Goal: Find specific page/section: Find specific page/section

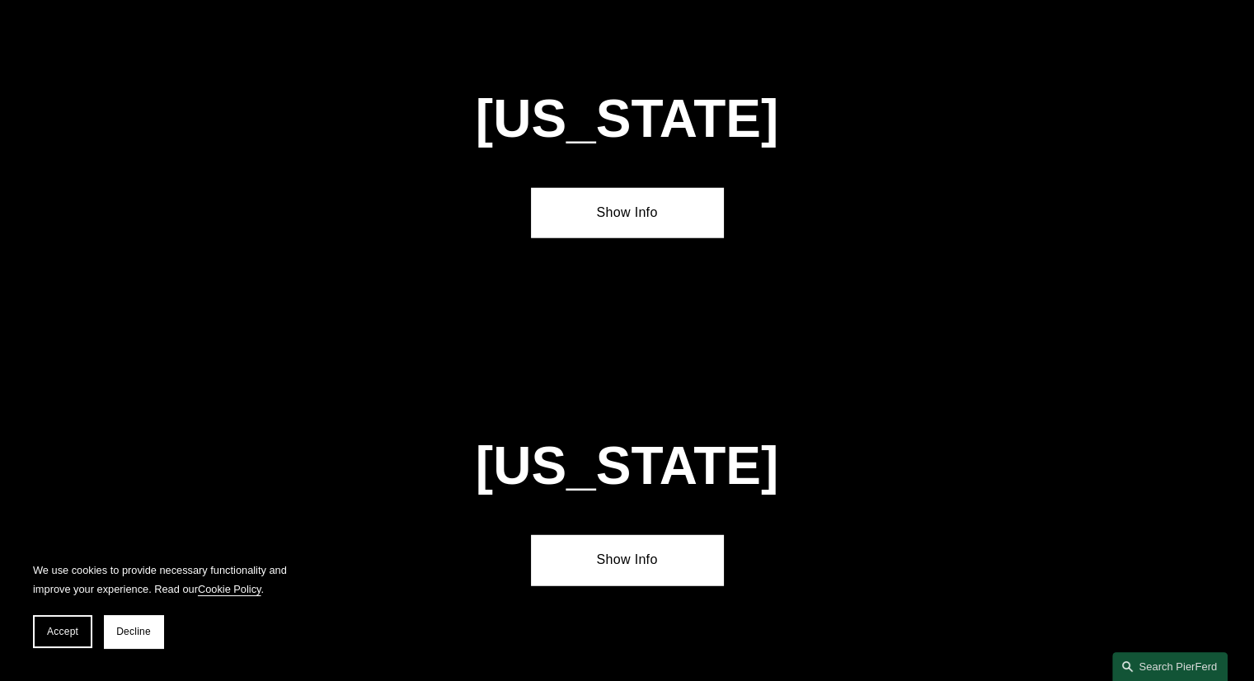
scroll to position [4308, 0]
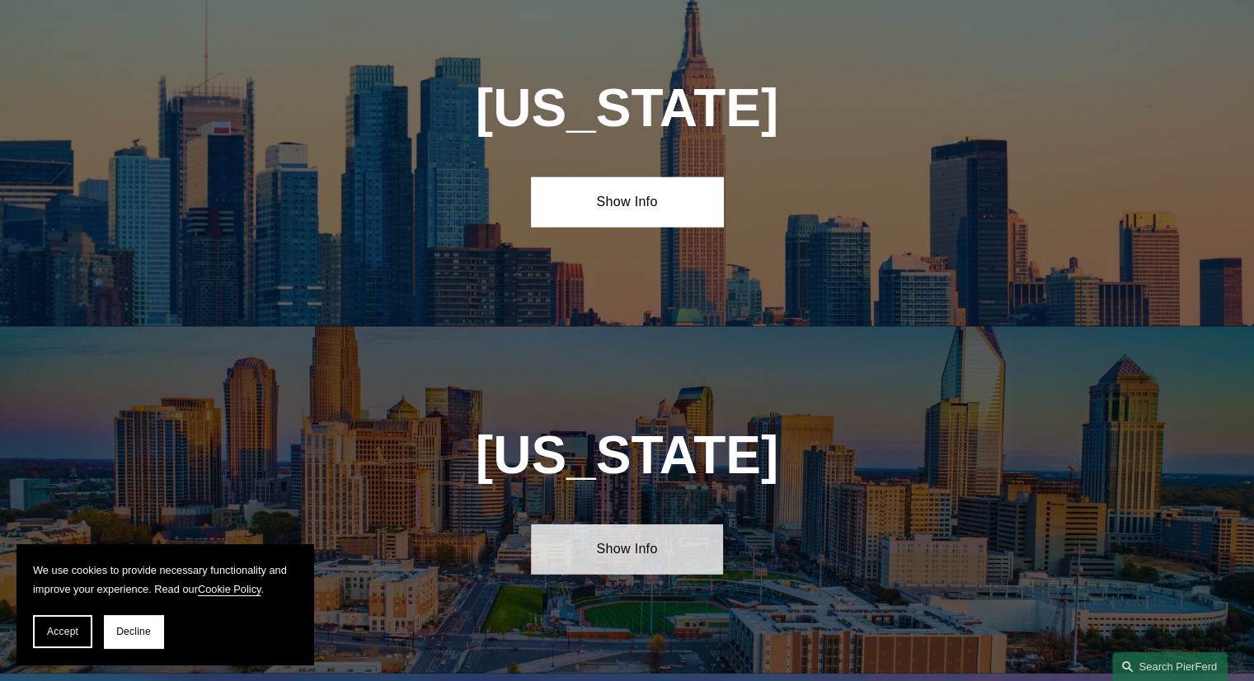
click at [630, 524] on link "Show Info" at bounding box center [627, 548] width 192 height 49
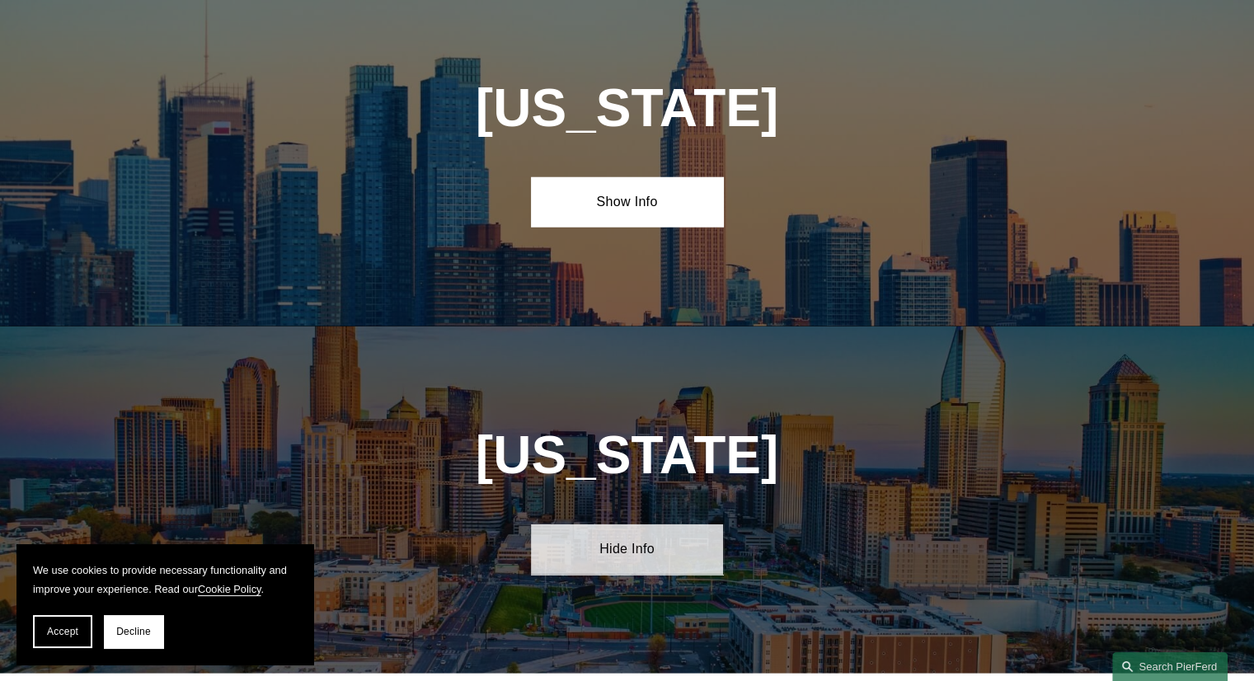
scroll to position [4604, 0]
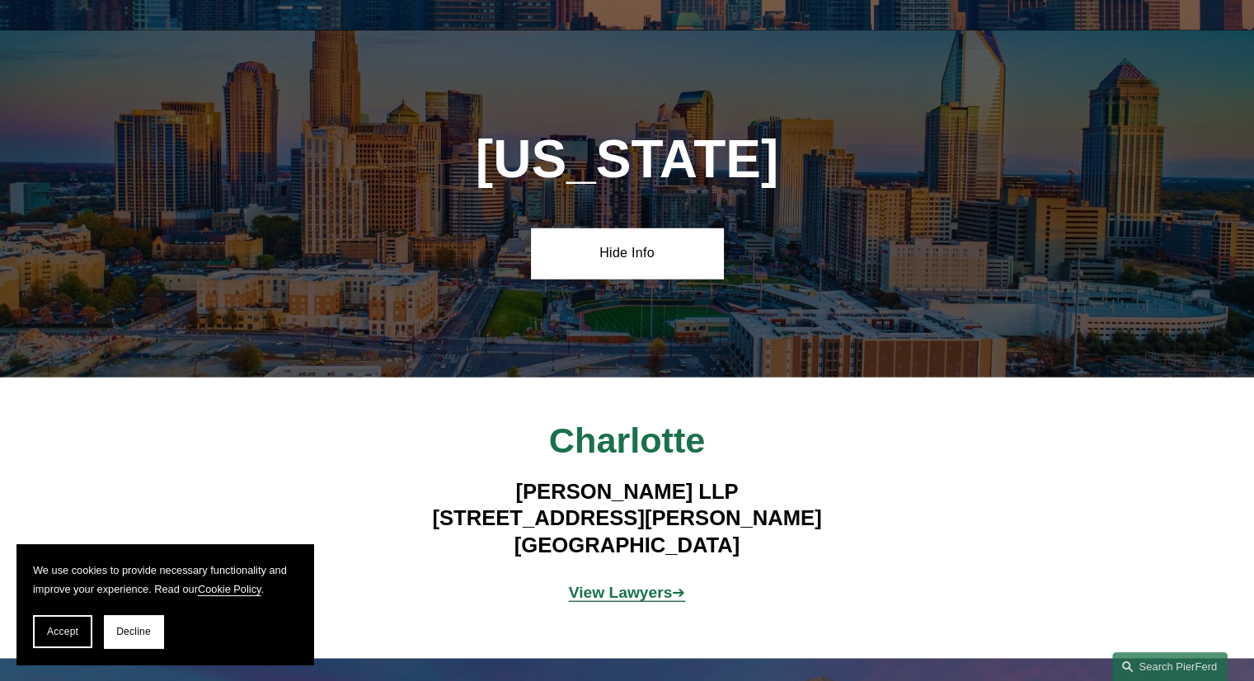
click at [623, 584] on strong "View Lawyers" at bounding box center [621, 592] width 104 height 17
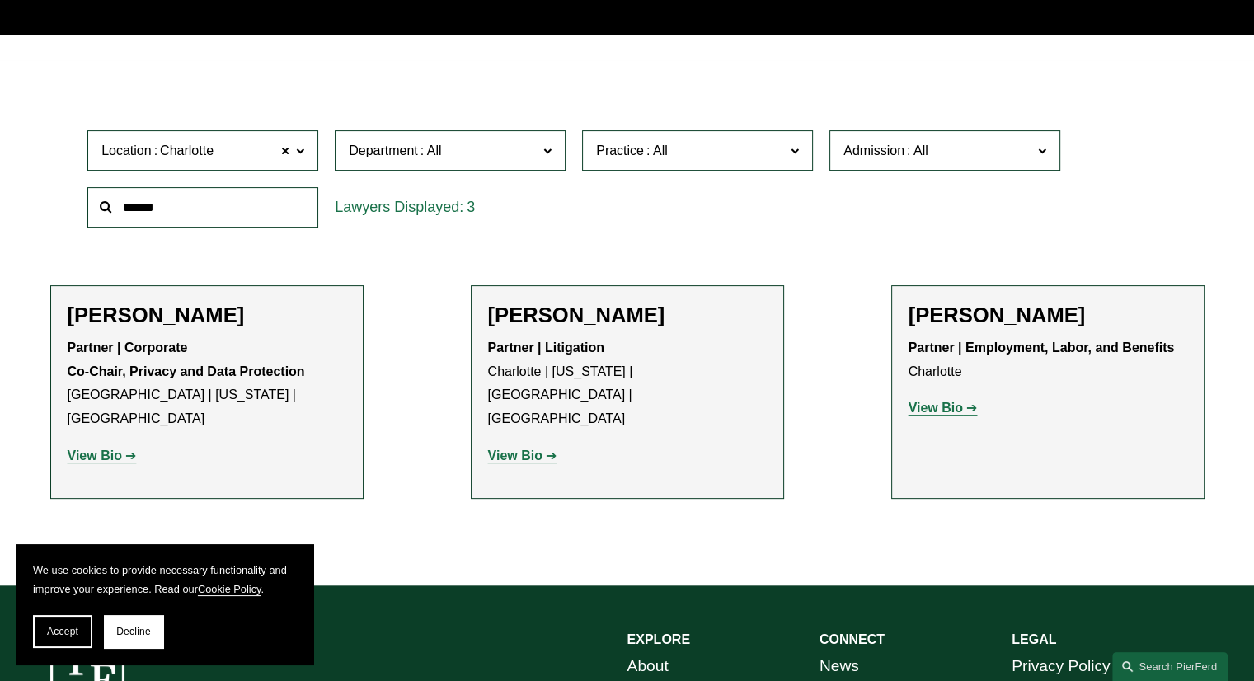
scroll to position [437, 0]
